Goal: Task Accomplishment & Management: Complete application form

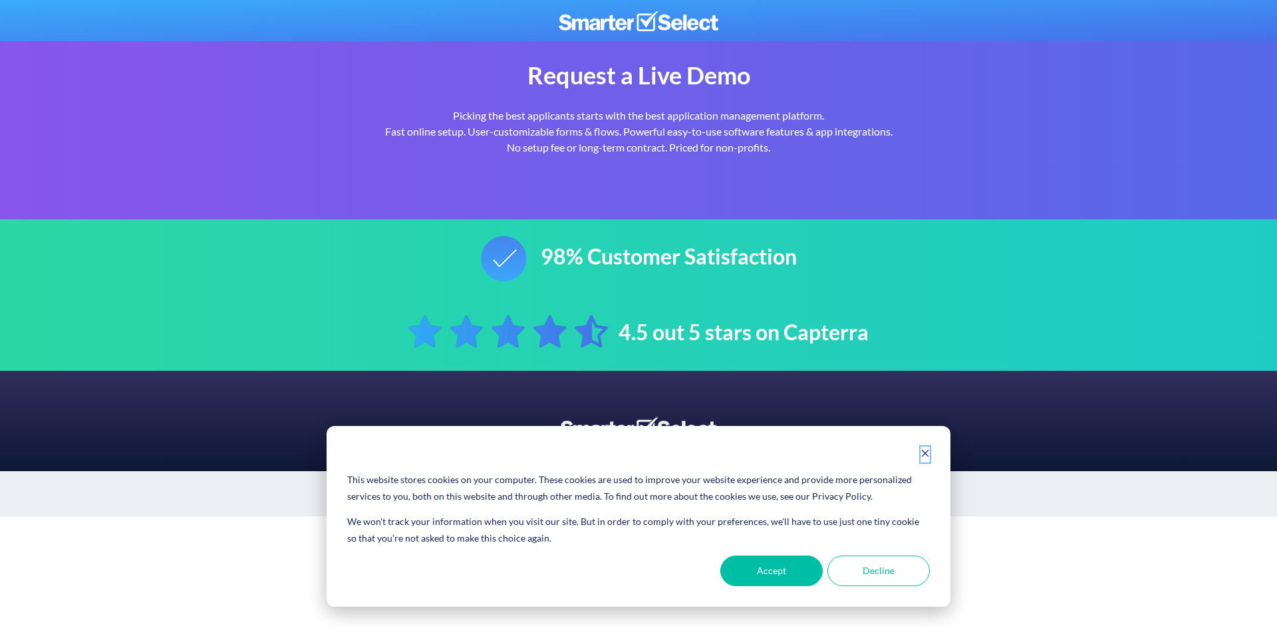
click at [920, 449] on icon "Dismiss cookie banner" at bounding box center [924, 453] width 9 height 9
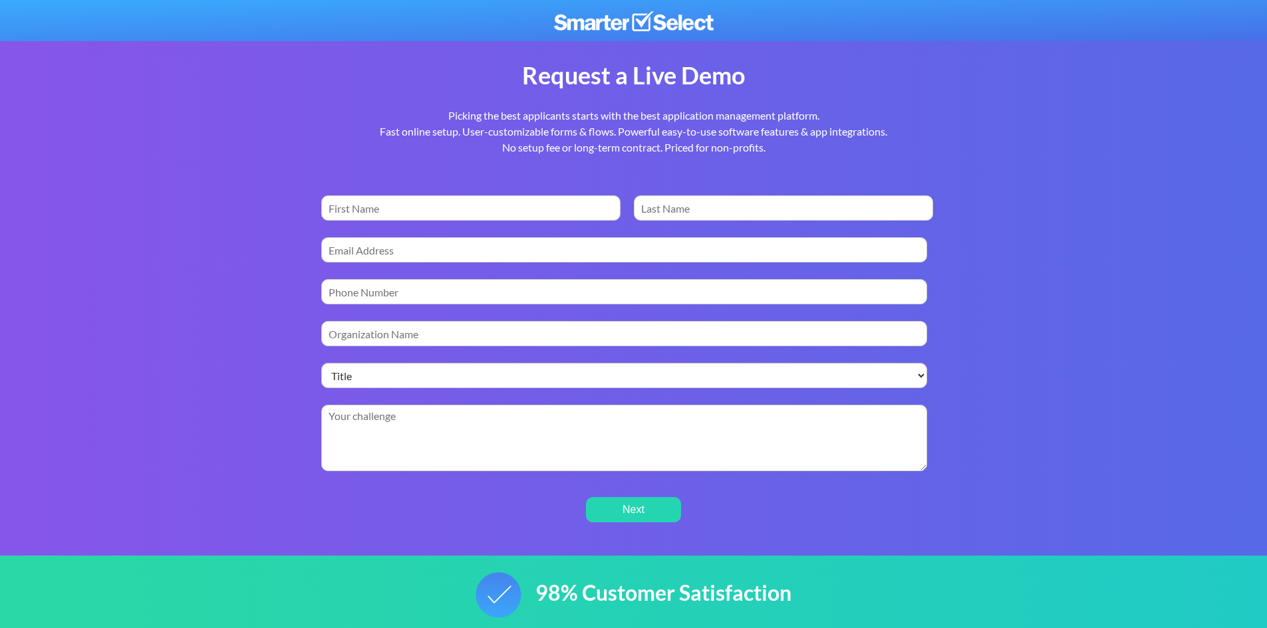
drag, startPoint x: 544, startPoint y: 224, endPoint x: 533, endPoint y: 199, distance: 26.8
click at [543, 222] on div "First Name *" at bounding box center [477, 206] width 312 height 42
click at [533, 197] on input "First Name *" at bounding box center [471, 207] width 300 height 25
type input "sulaiman"
type input "Al-katheri"
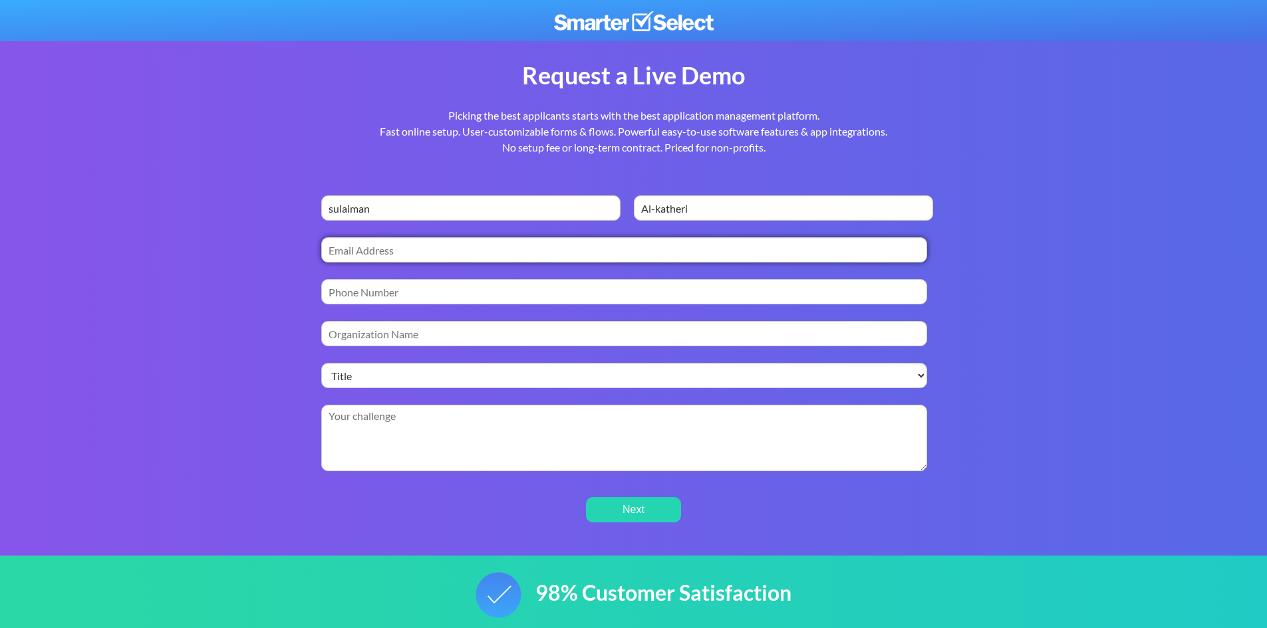
type input "[EMAIL_ADDRESS][DOMAIN_NAME]"
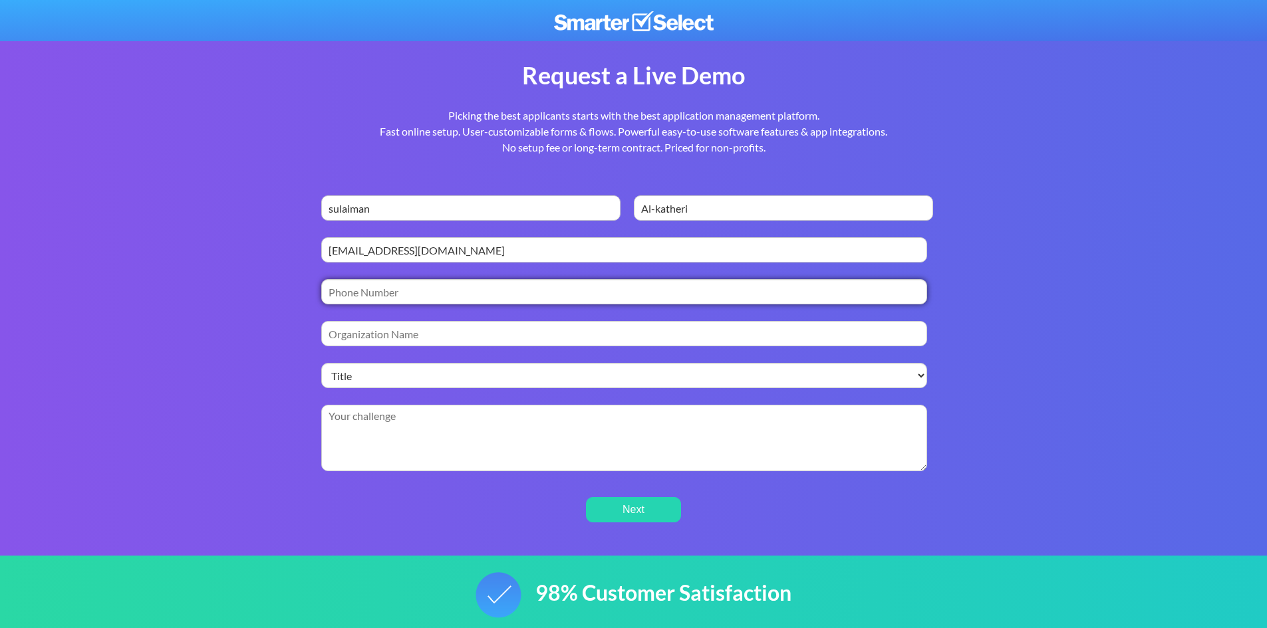
type input "[PHONE_NUMBER]"
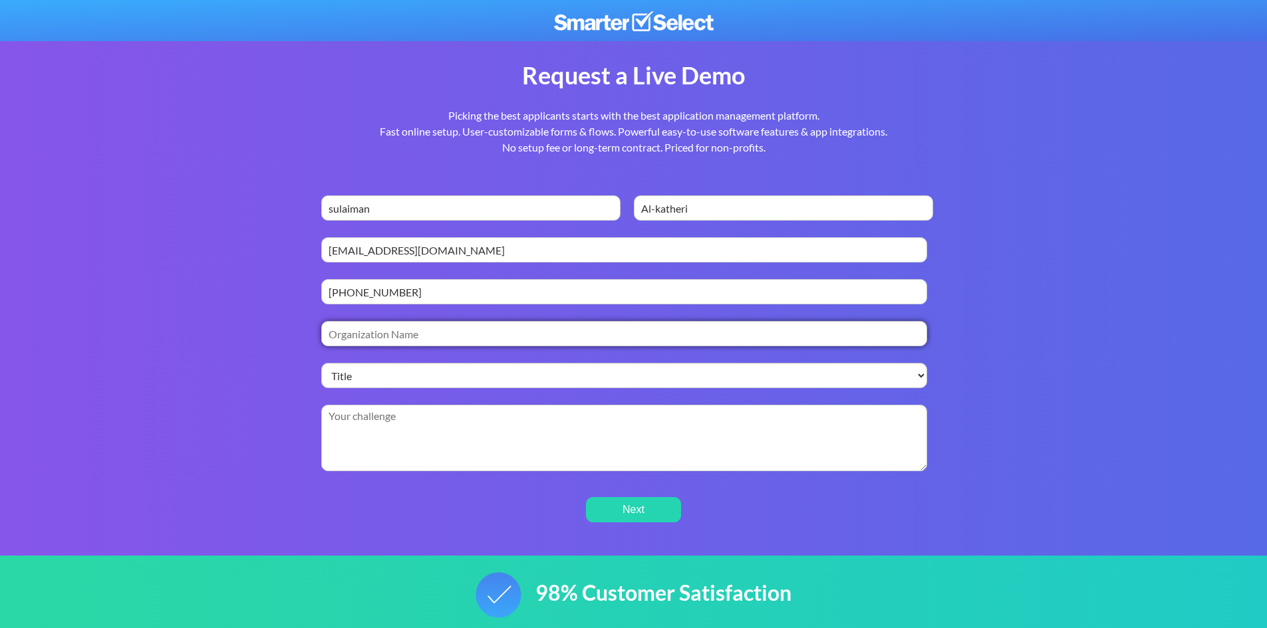
type input "afewf"
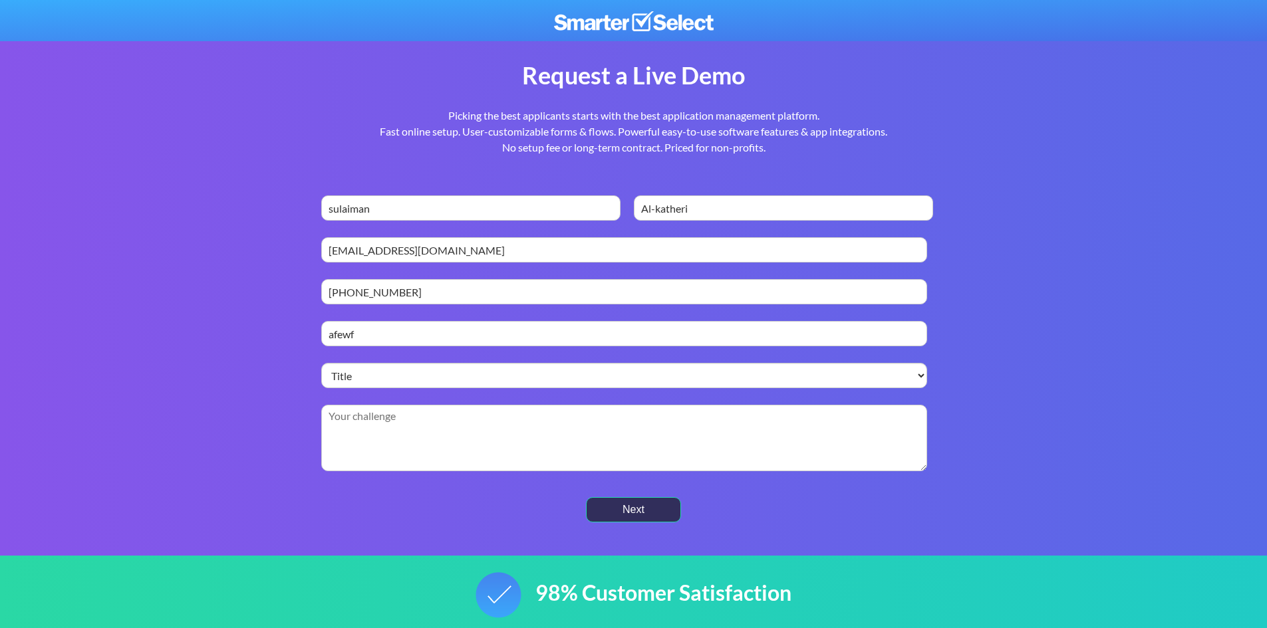
click at [629, 503] on input "Next" at bounding box center [633, 510] width 95 height 26
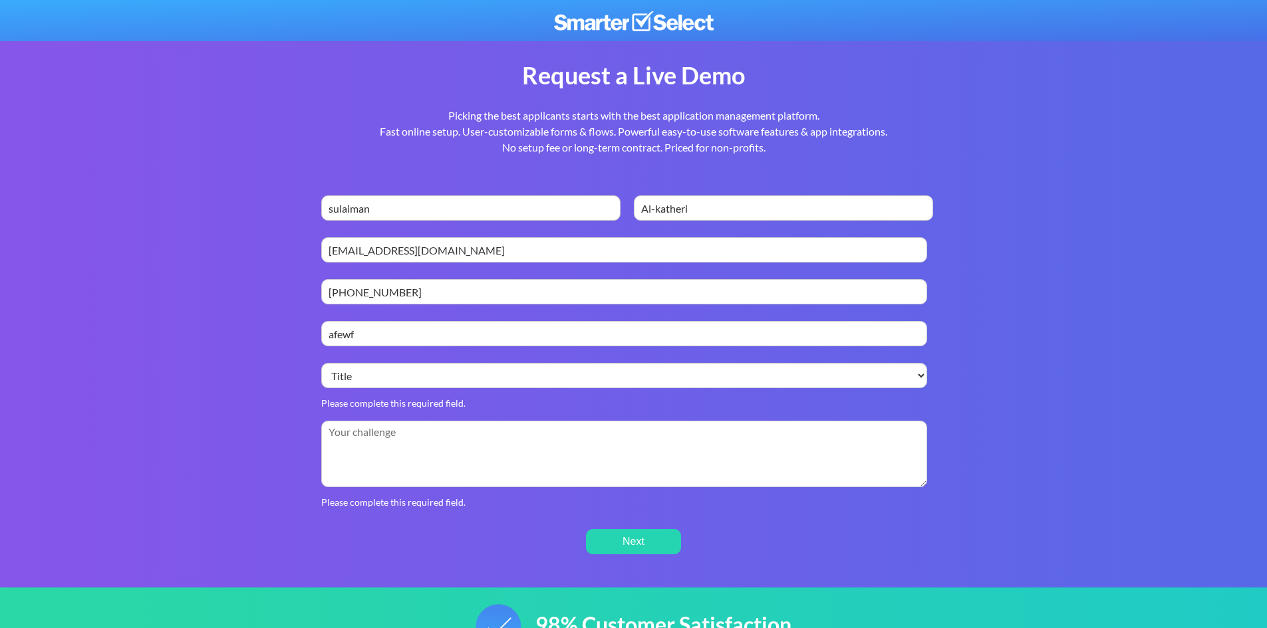
click at [614, 470] on textarea "Briefly describe the challenge you're hoping SmarterSelect can solve. *" at bounding box center [624, 454] width 606 height 66
click at [532, 374] on select "Title Director Manager Executive Technology or Operations Programs or Projects …" at bounding box center [624, 375] width 606 height 25
select select "Student"
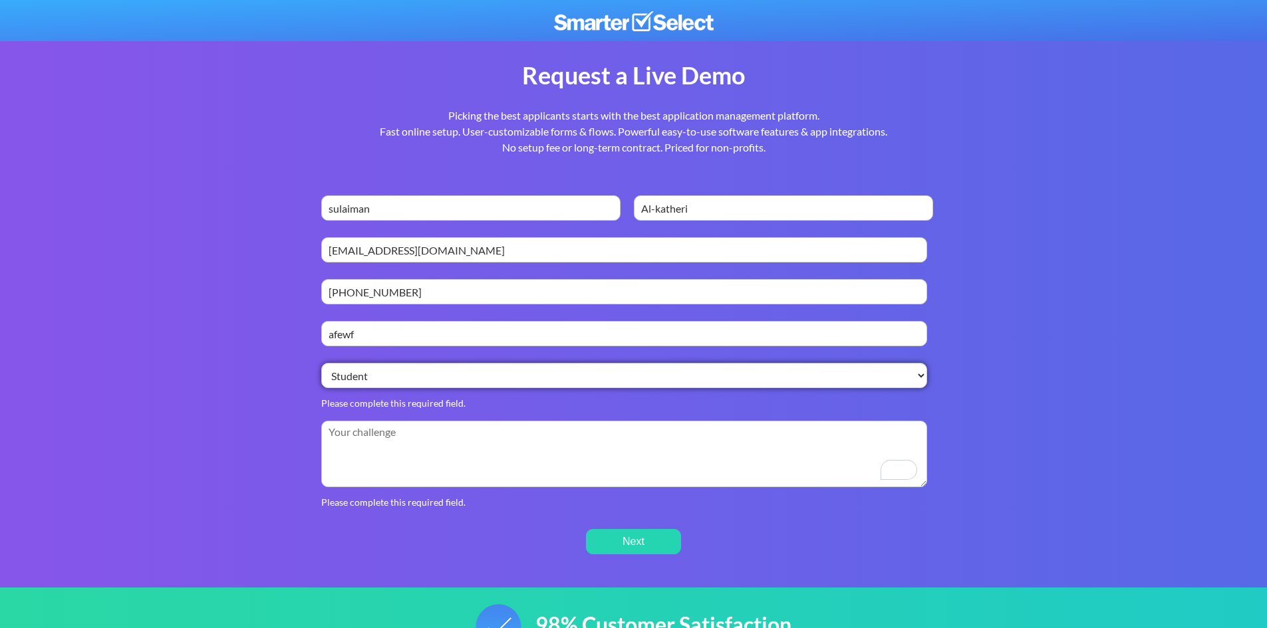
click at [321, 363] on select "Title Director Manager Executive Technology or Operations Programs or Projects …" at bounding box center [624, 375] width 606 height 25
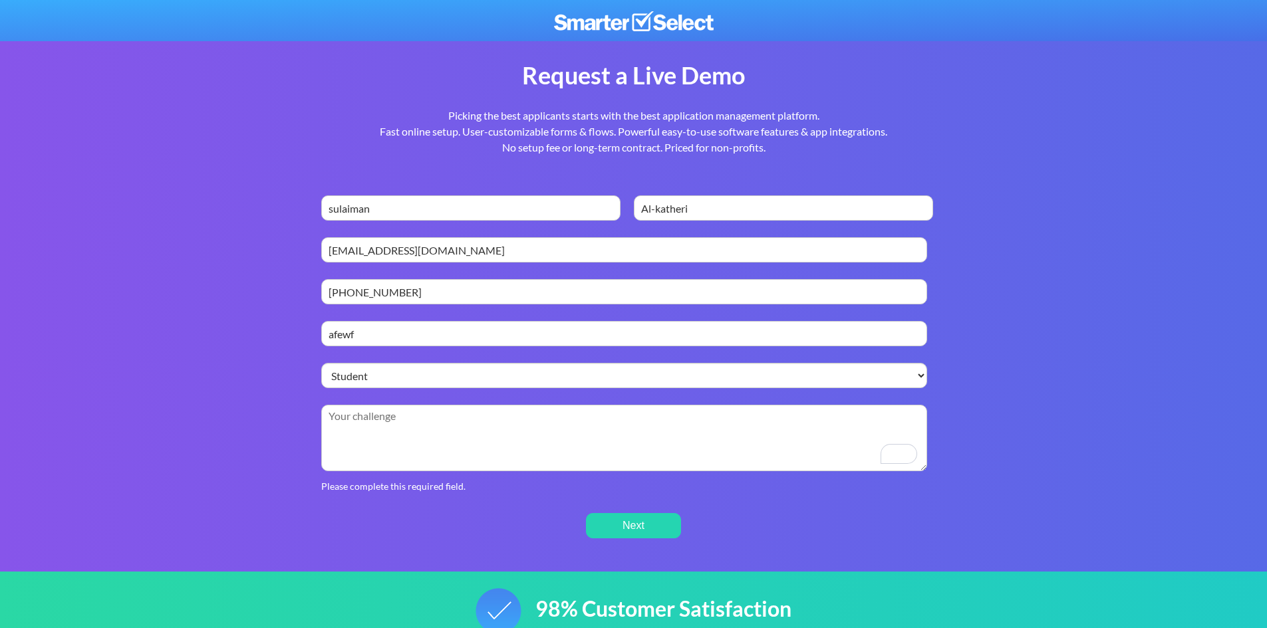
click at [505, 422] on textarea "Briefly describe the challenge you're hoping SmarterSelect can solve. *" at bounding box center [624, 438] width 606 height 66
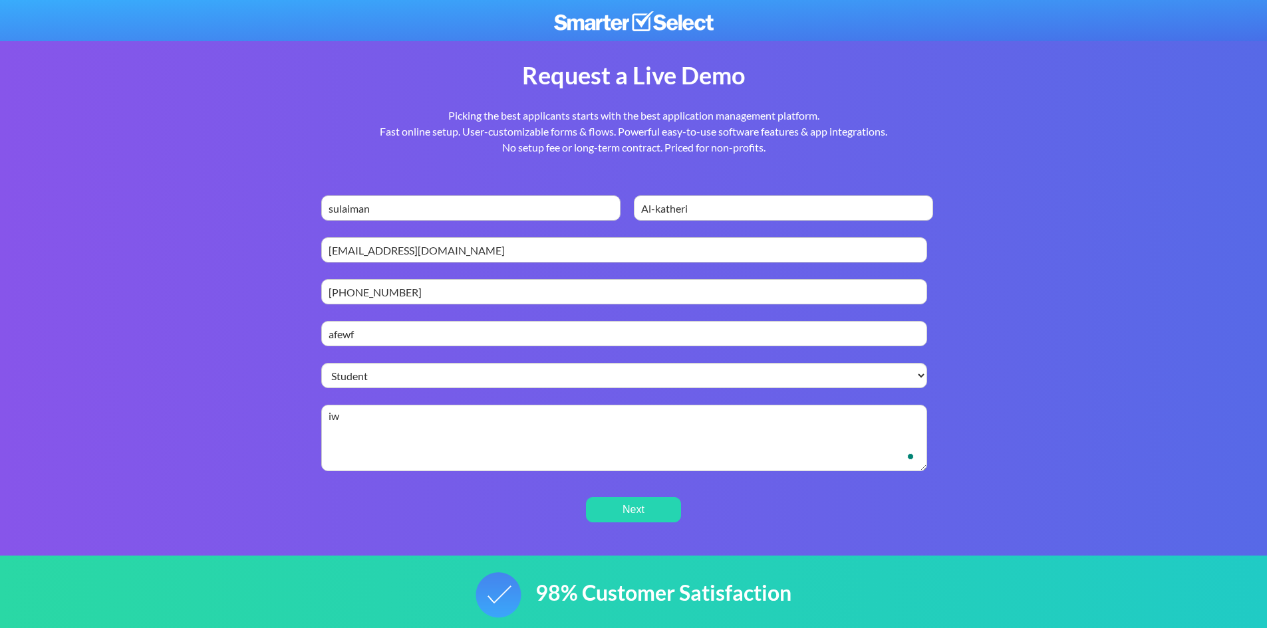
type textarea "i"
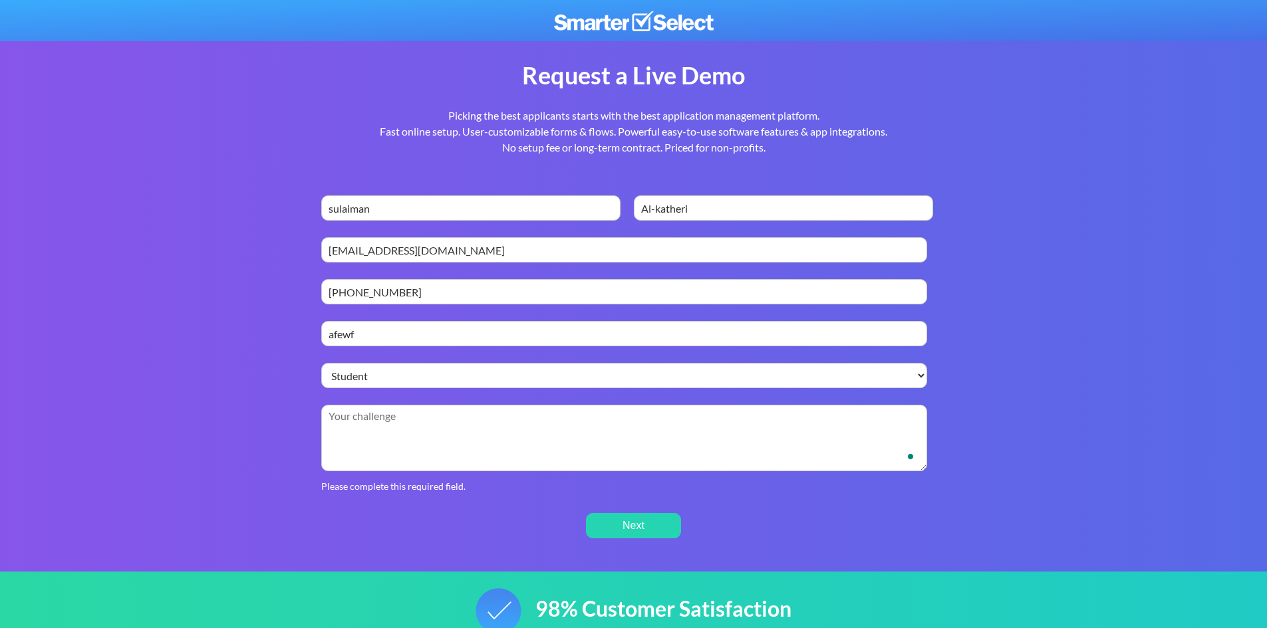
type textarea "w"
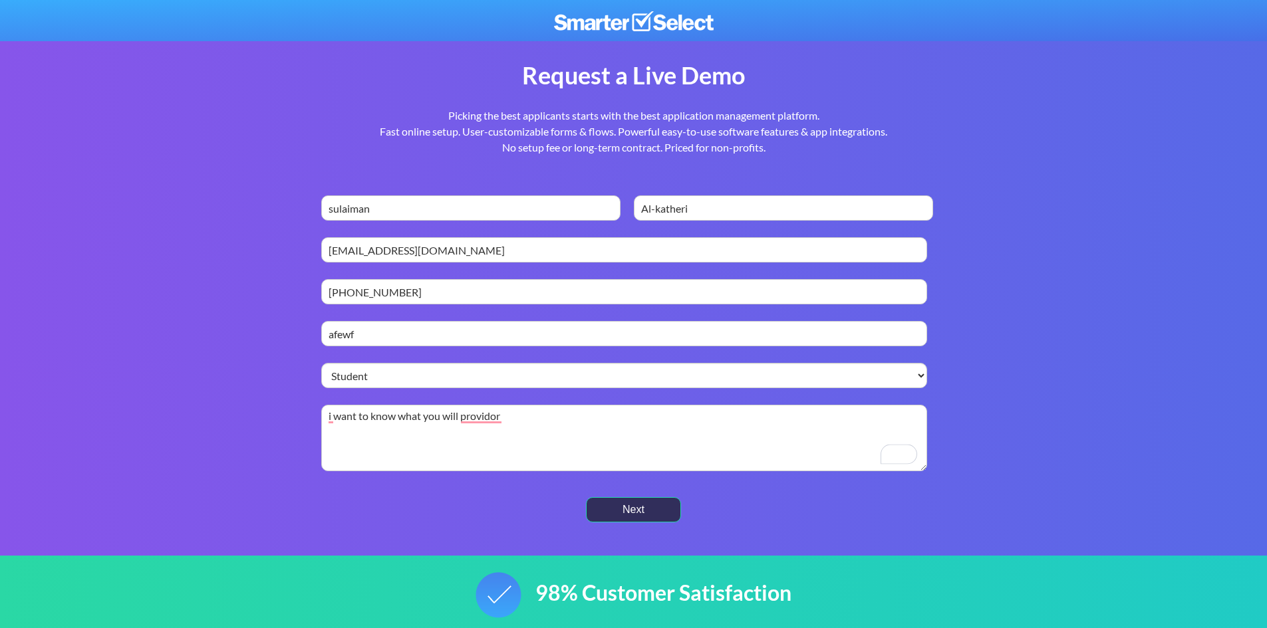
type textarea "i want to know what you will providor"
click at [667, 507] on input "Next" at bounding box center [633, 510] width 95 height 26
